Goal: Obtain resource: Download file/media

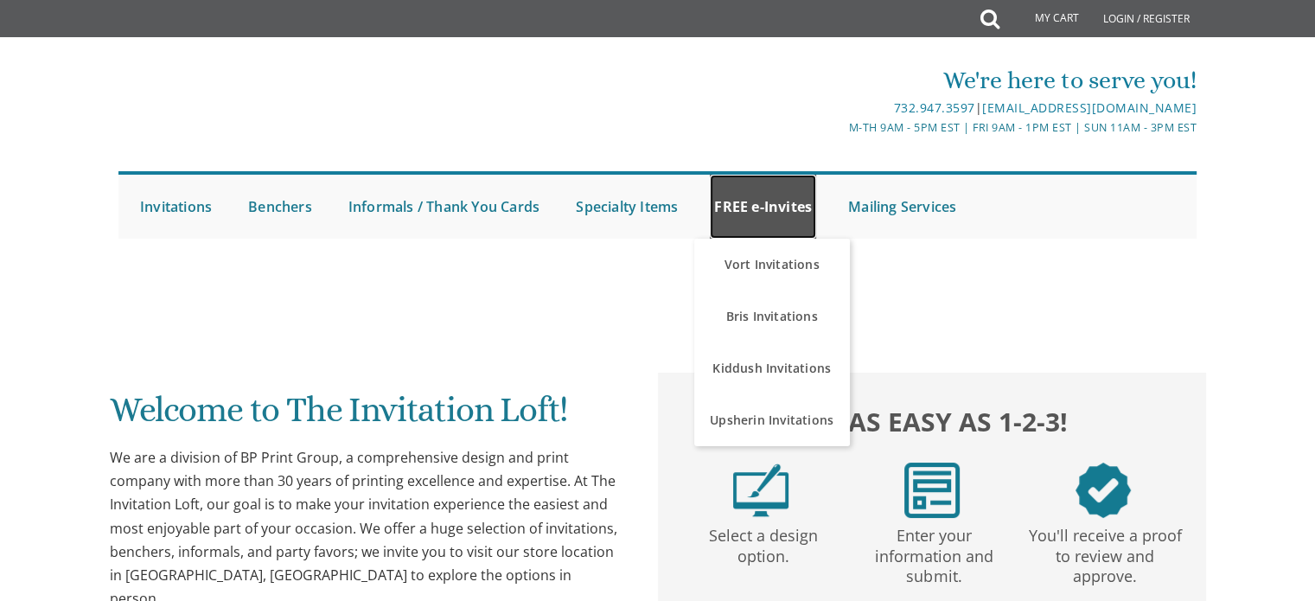
click at [769, 203] on link "FREE e-Invites" at bounding box center [763, 207] width 106 height 64
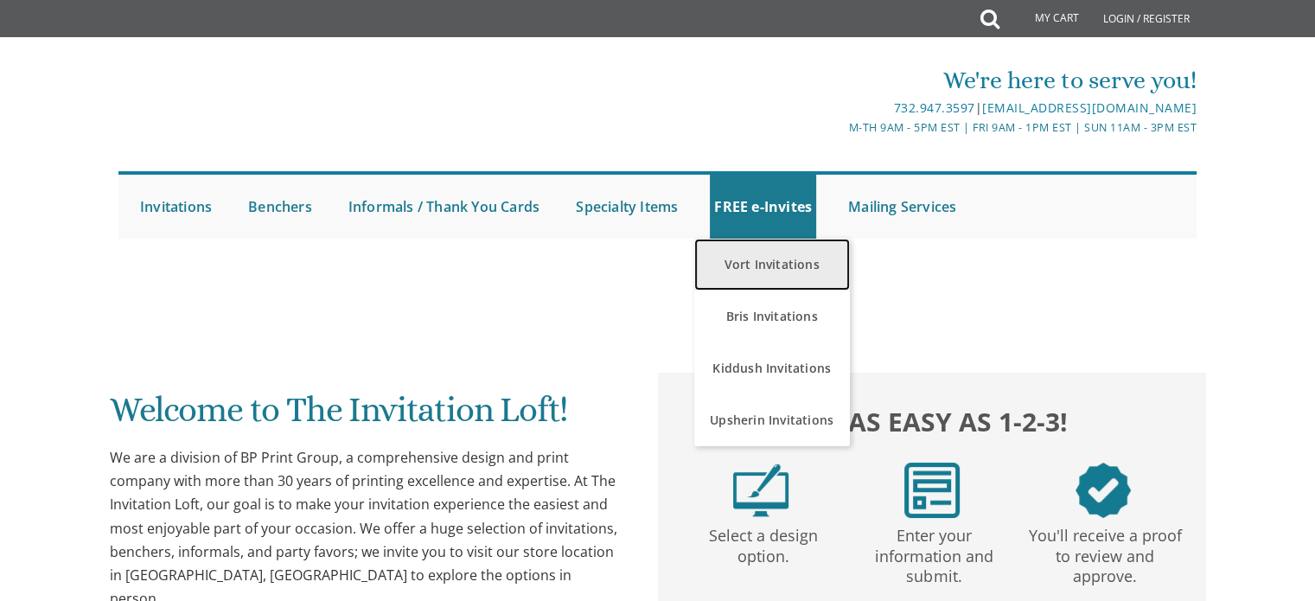
click at [785, 270] on link "Vort Invitations" at bounding box center [772, 265] width 156 height 52
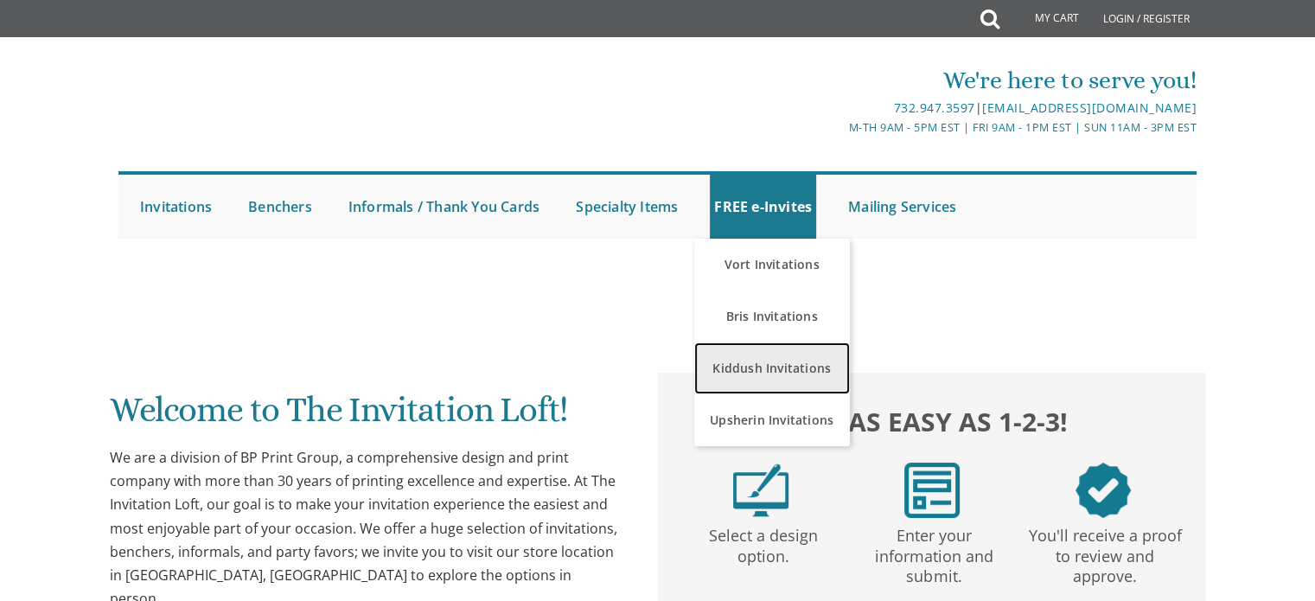
click at [788, 368] on link "Kiddush Invitations" at bounding box center [772, 368] width 156 height 52
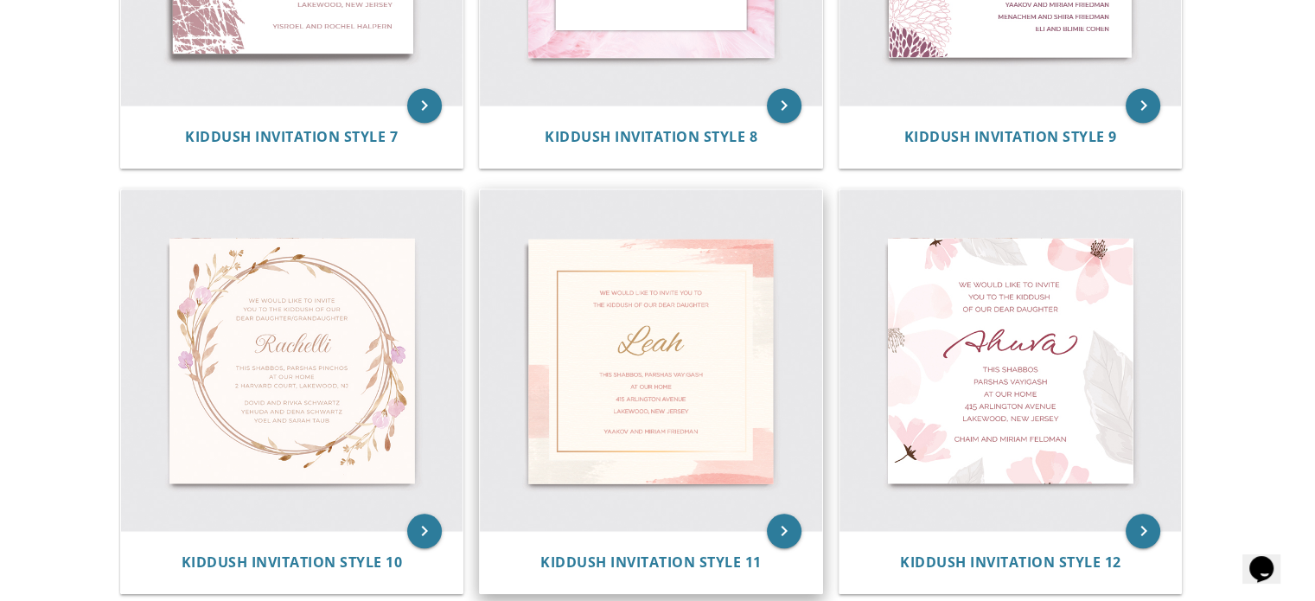
scroll to position [1470, 0]
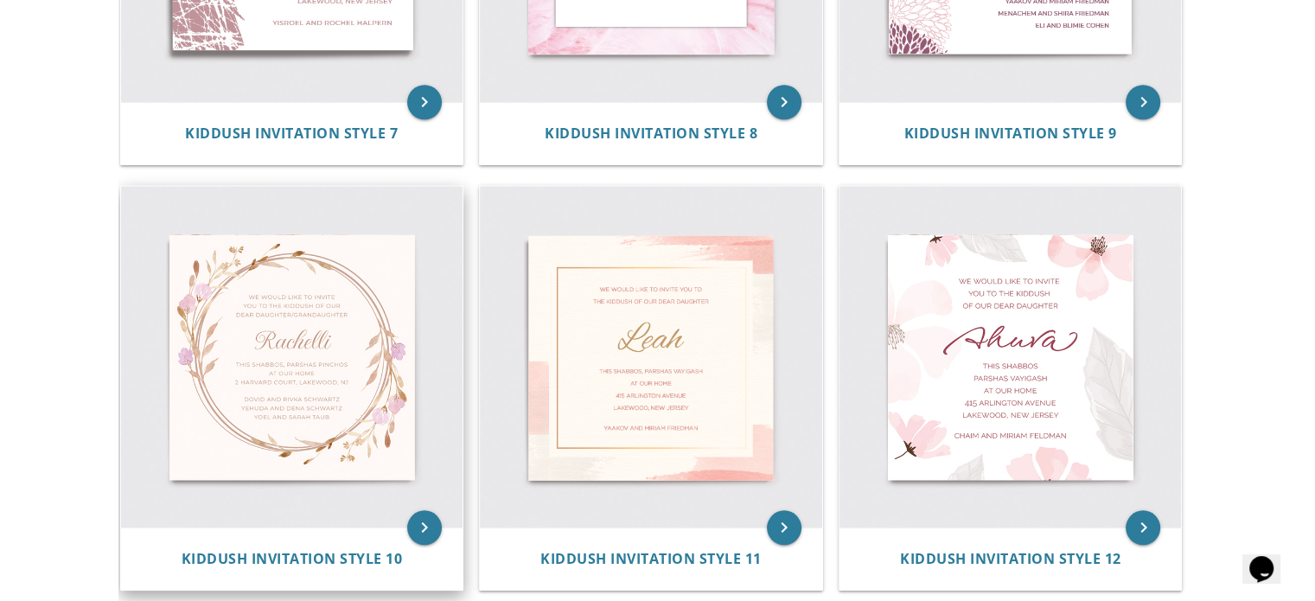
click at [285, 330] on img at bounding box center [292, 357] width 342 height 342
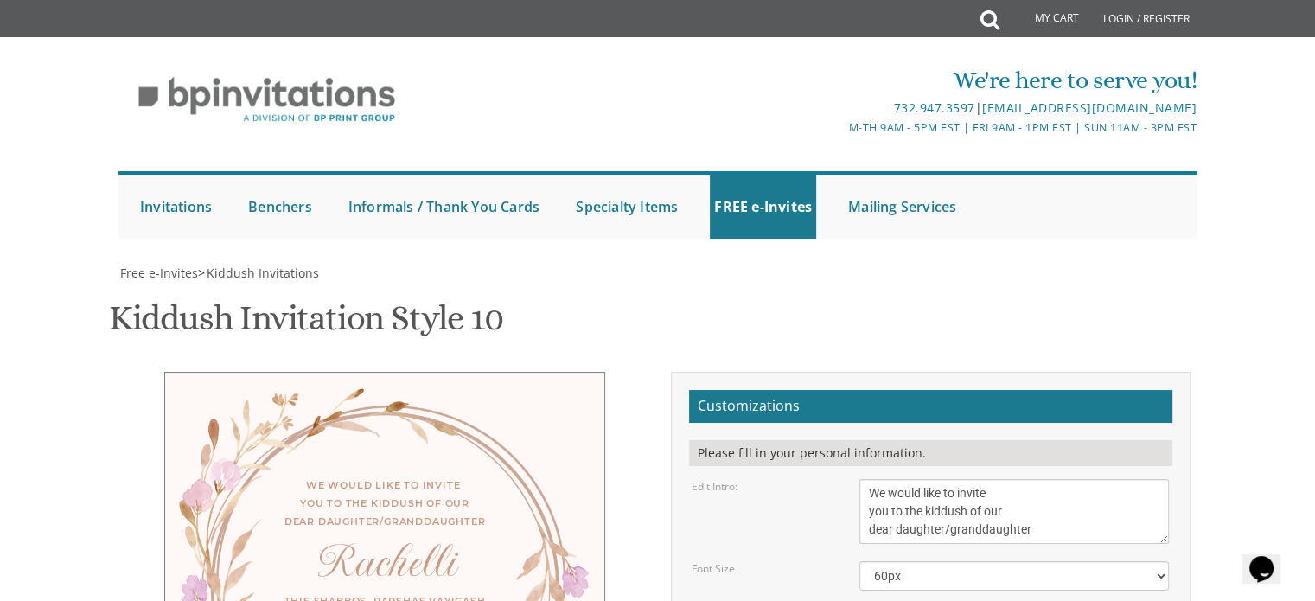
scroll to position [259, 0]
drag, startPoint x: 1050, startPoint y: 273, endPoint x: 852, endPoint y: 222, distance: 204.5
click at [852, 479] on div "We would like to invite you to the kiddush of our dear daughter/granddaughter" at bounding box center [1015, 511] width 336 height 65
type textarea "With Much gratitude to Hashem We invite you to celebrate the Bas Mitzvah of our…"
drag, startPoint x: 937, startPoint y: 364, endPoint x: 796, endPoint y: 366, distance: 141.0
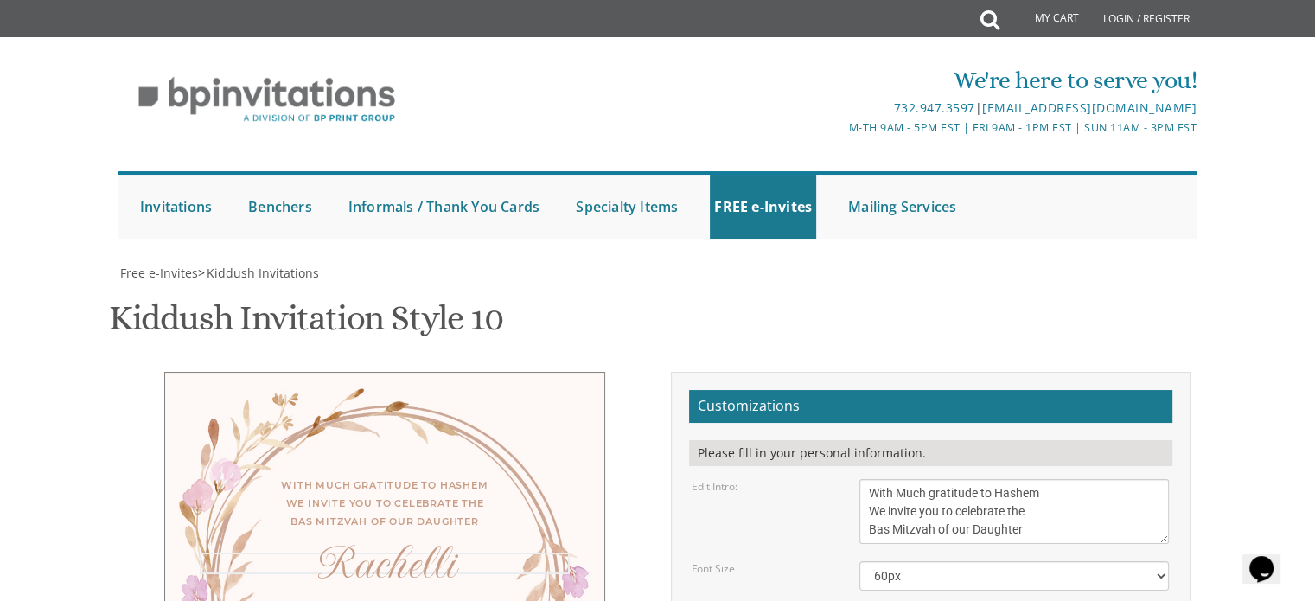
type textarea "[PERSON_NAME]"
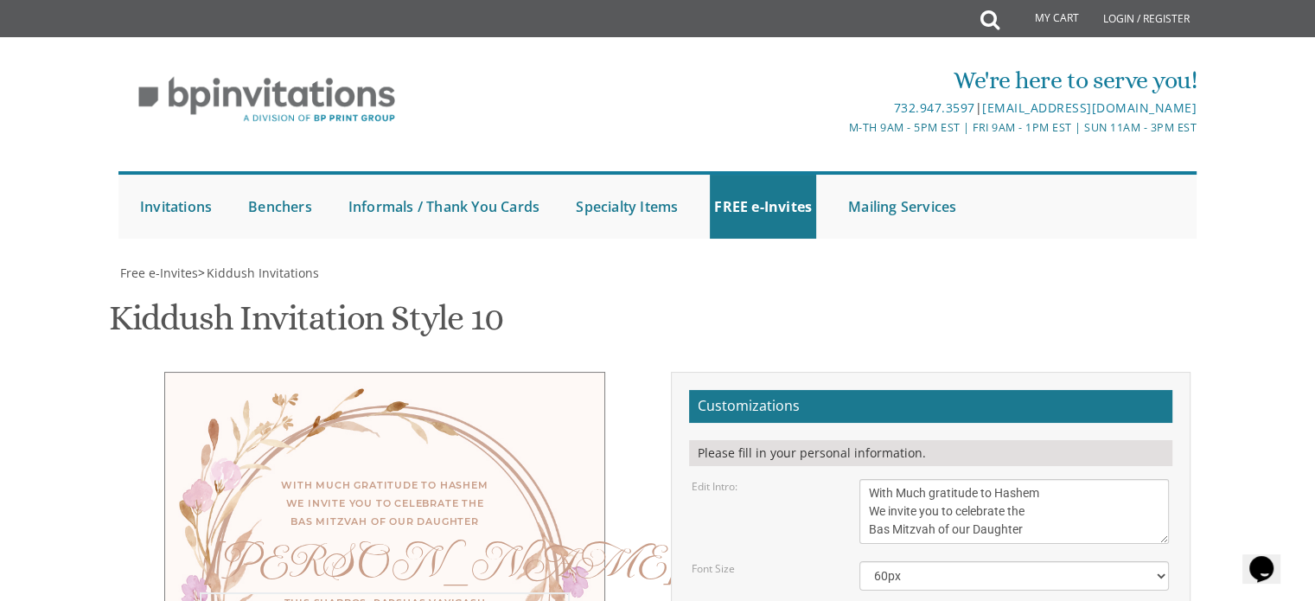
drag, startPoint x: 1060, startPoint y: 444, endPoint x: 834, endPoint y: 397, distance: 231.3
type textarea "[DATE] 12:30 to 3:30 PM Beis Midrash [PERSON_NAME] 12430 Oxnard St"
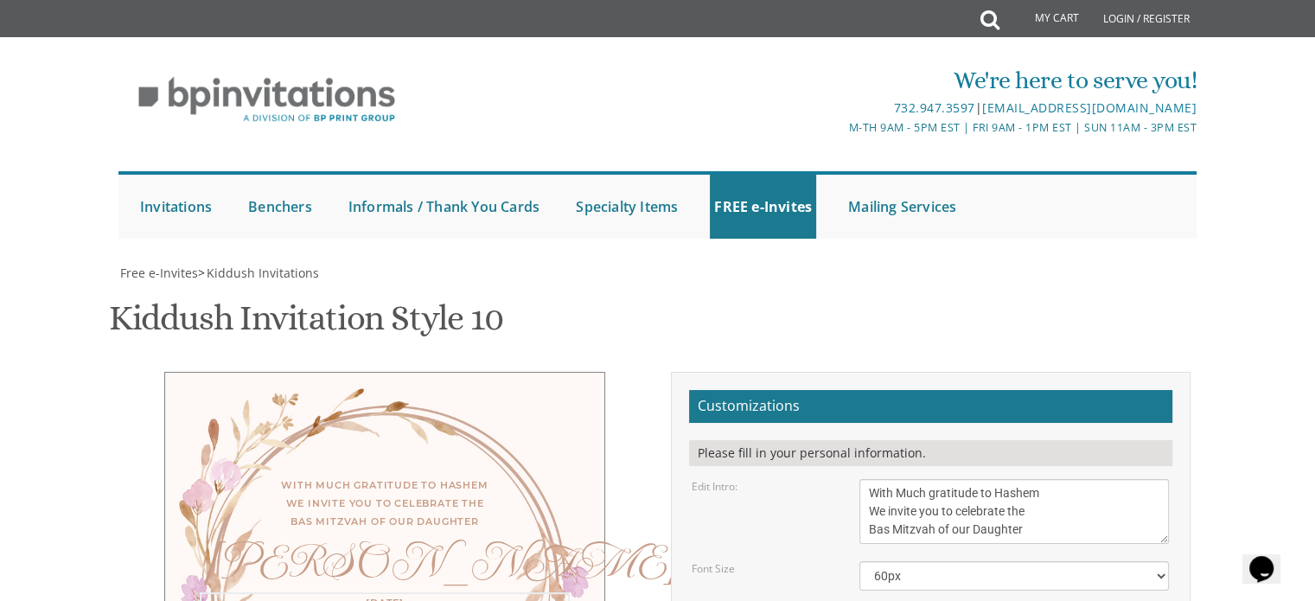
drag, startPoint x: 1003, startPoint y: 525, endPoint x: 855, endPoint y: 490, distance: 151.9
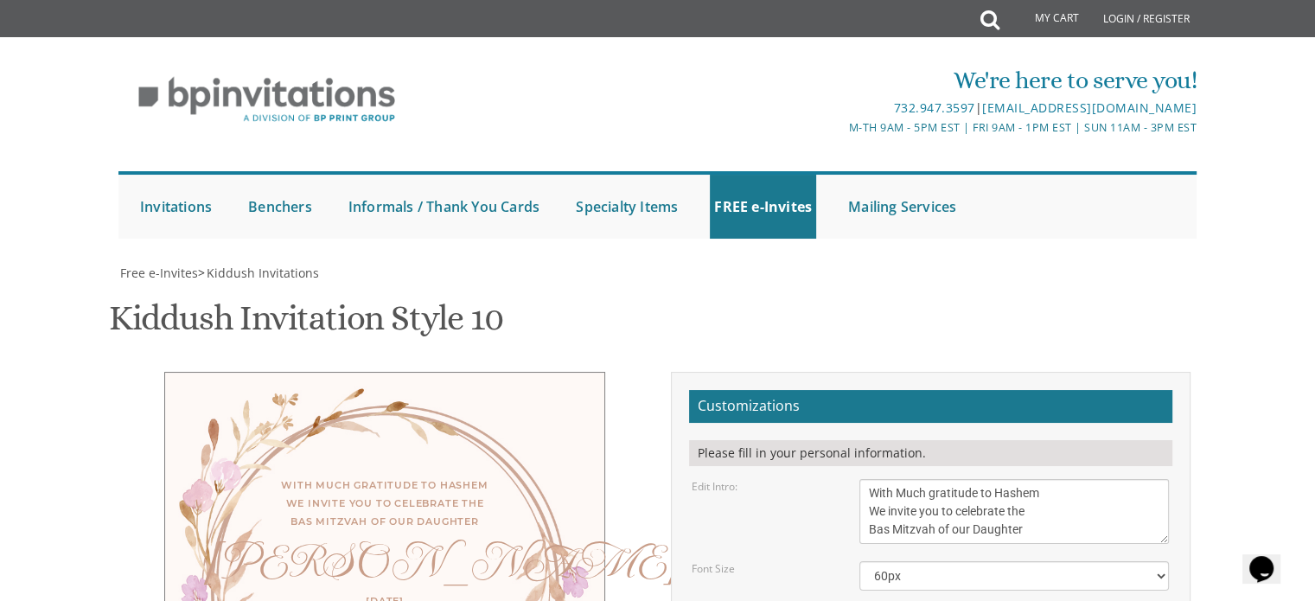
type textarea "[PERSON_NAME] & [PERSON_NAME] Dairy Lunch will be served"
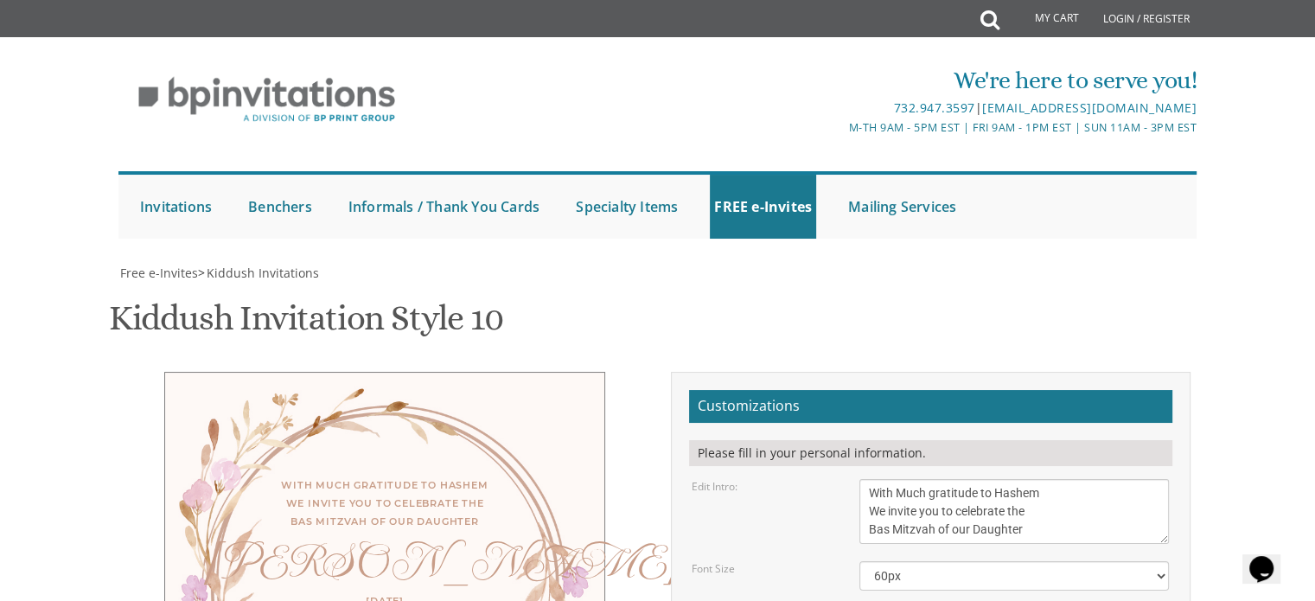
type input "[EMAIL_ADDRESS][DOMAIN_NAME]"
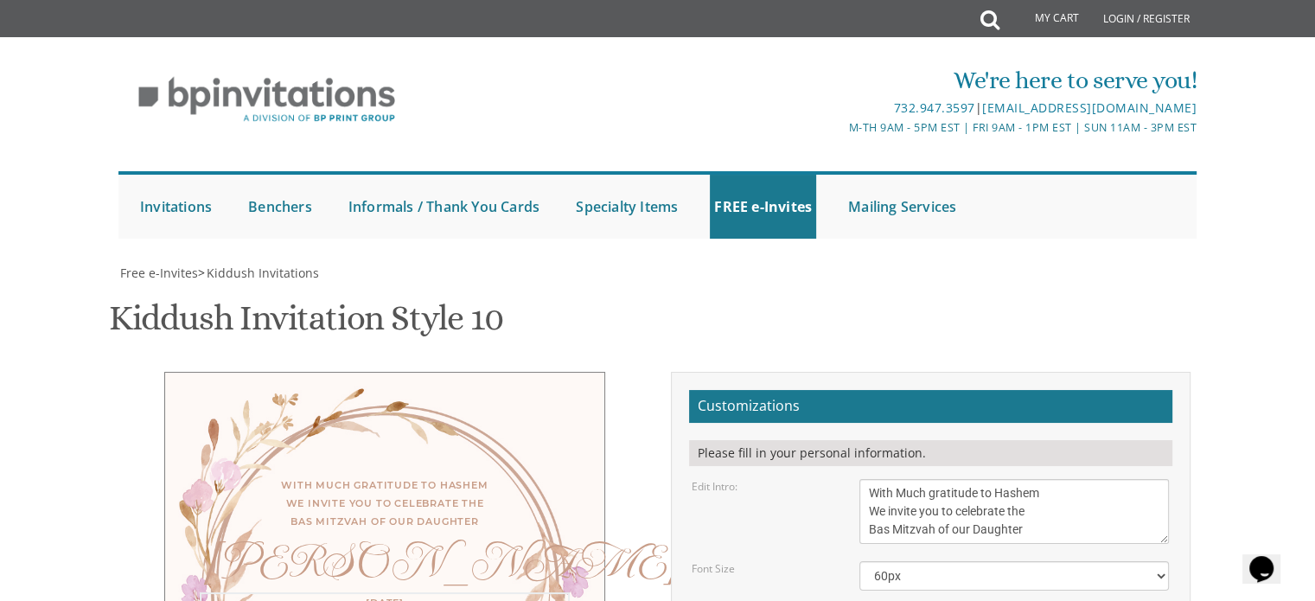
type textarea "[DATE] 12:30 - 3:30 PM Beis Midrash [PERSON_NAME] [STREET_ADDRESS]"
